Goal: Find specific page/section: Find specific page/section

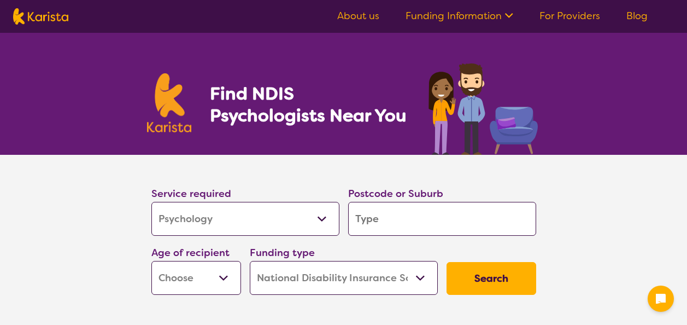
select select "Psychology"
select select "NDIS"
select select "Psychology"
select select "NDIS"
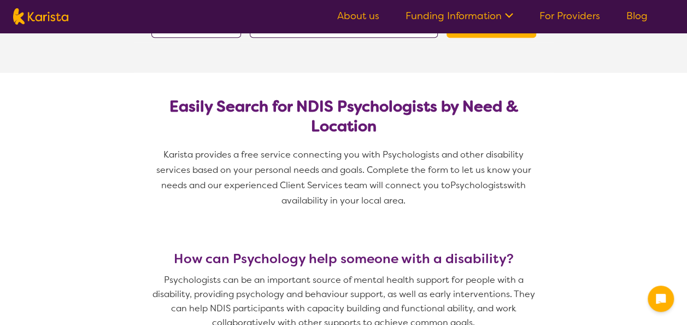
scroll to position [256, 0]
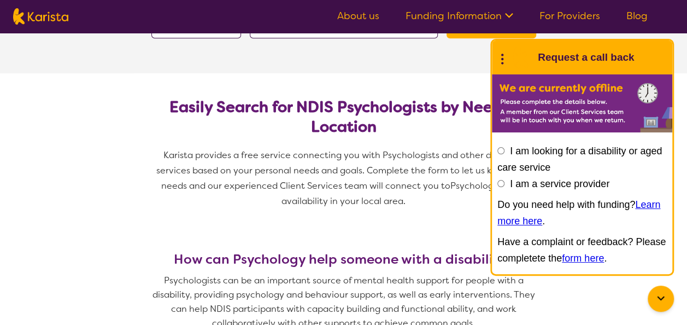
click at [375, 80] on section "Easily Search for NDIS Psychologists by Need & Location Karista provides a free…" at bounding box center [344, 149] width 420 height 152
click at [443, 131] on h2 "Easily Search for NDIS Psychologists by Need & Location" at bounding box center [343, 116] width 367 height 39
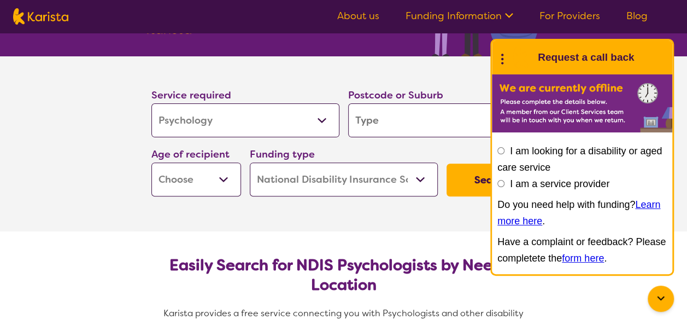
scroll to position [97, 0]
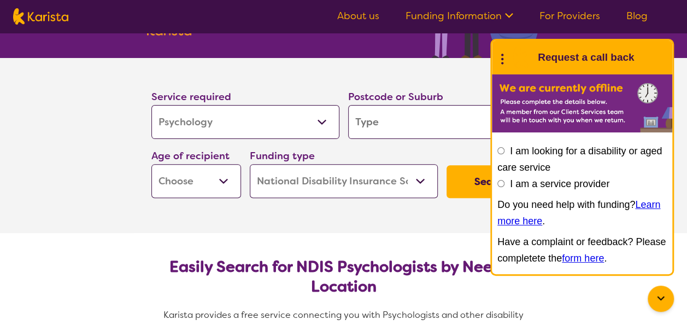
click at [499, 149] on input "I am looking for a disability or aged care service" at bounding box center [500, 150] width 7 height 7
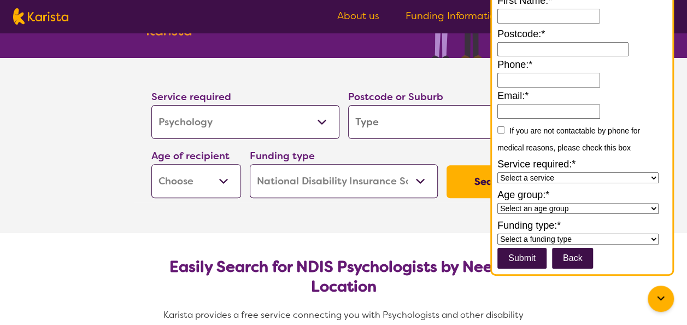
click at [474, 176] on button "Search" at bounding box center [491, 181] width 90 height 33
click at [456, 239] on section "Easily Search for NDIS Psychologists by Need & Location Karista provides a free…" at bounding box center [344, 309] width 420 height 152
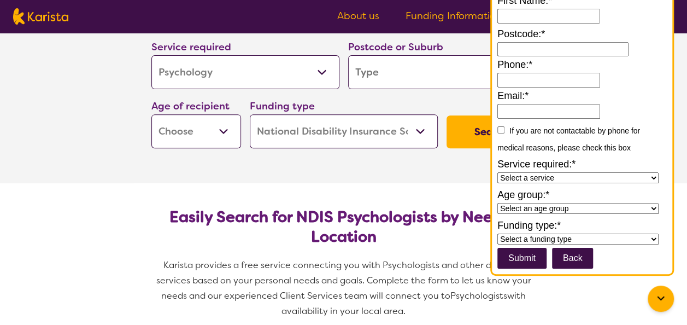
scroll to position [146, 0]
click at [576, 250] on button "Back" at bounding box center [573, 258] width 42 height 21
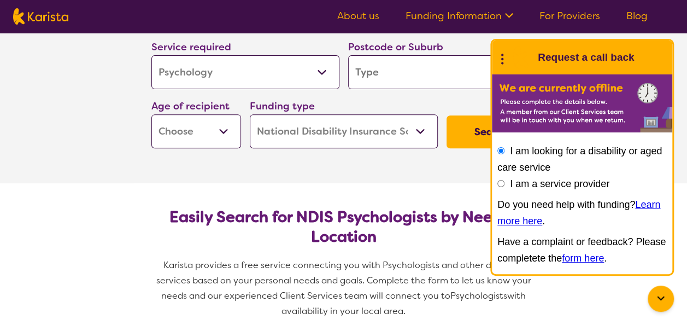
click at [500, 54] on icon at bounding box center [502, 57] width 14 height 17
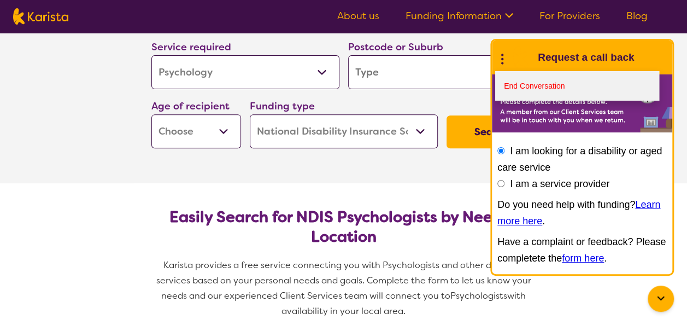
click at [540, 82] on link "End Conversation" at bounding box center [577, 86] width 164 height 30
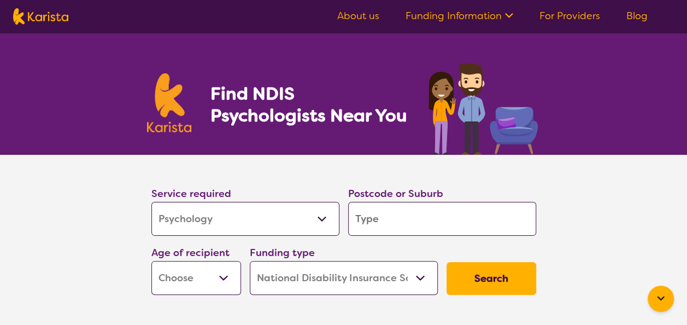
scroll to position [1, 0]
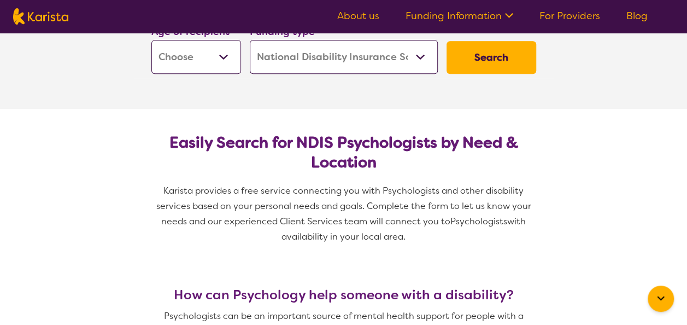
scroll to position [220, 0]
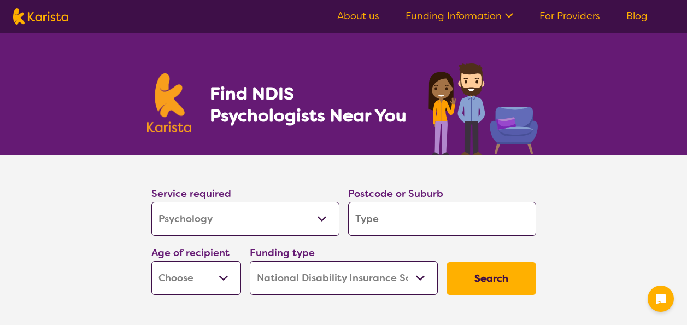
select select "Psychology"
select select "NDIS"
select select "Psychology"
select select "NDIS"
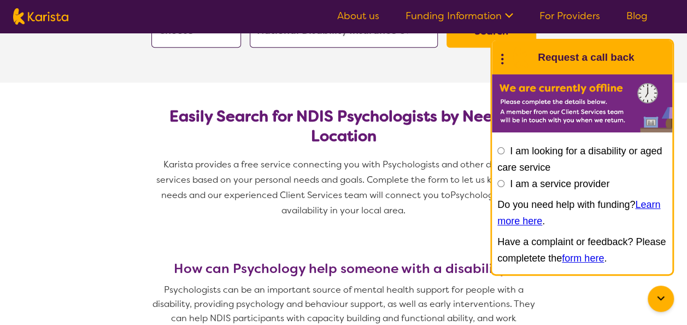
scroll to position [478, 0]
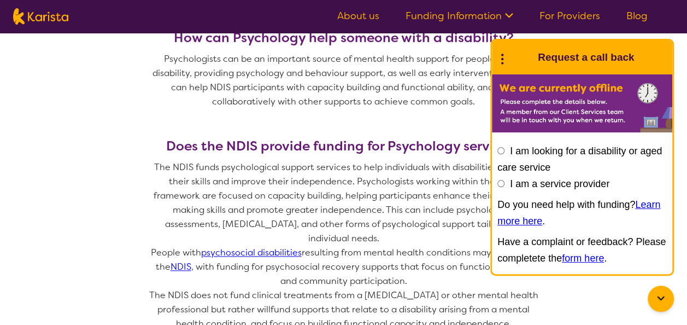
click at [502, 56] on icon at bounding box center [502, 57] width 14 height 17
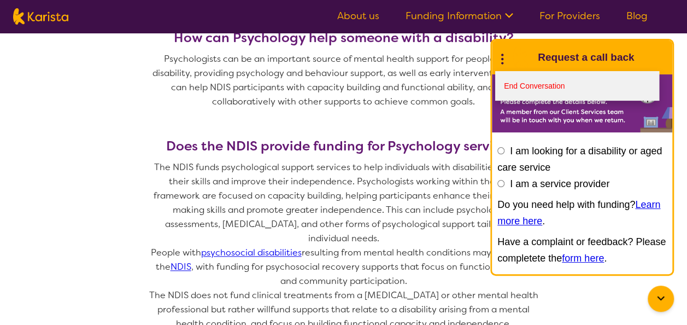
click at [528, 84] on link "End Conversation" at bounding box center [577, 86] width 164 height 30
